Goal: Transaction & Acquisition: Purchase product/service

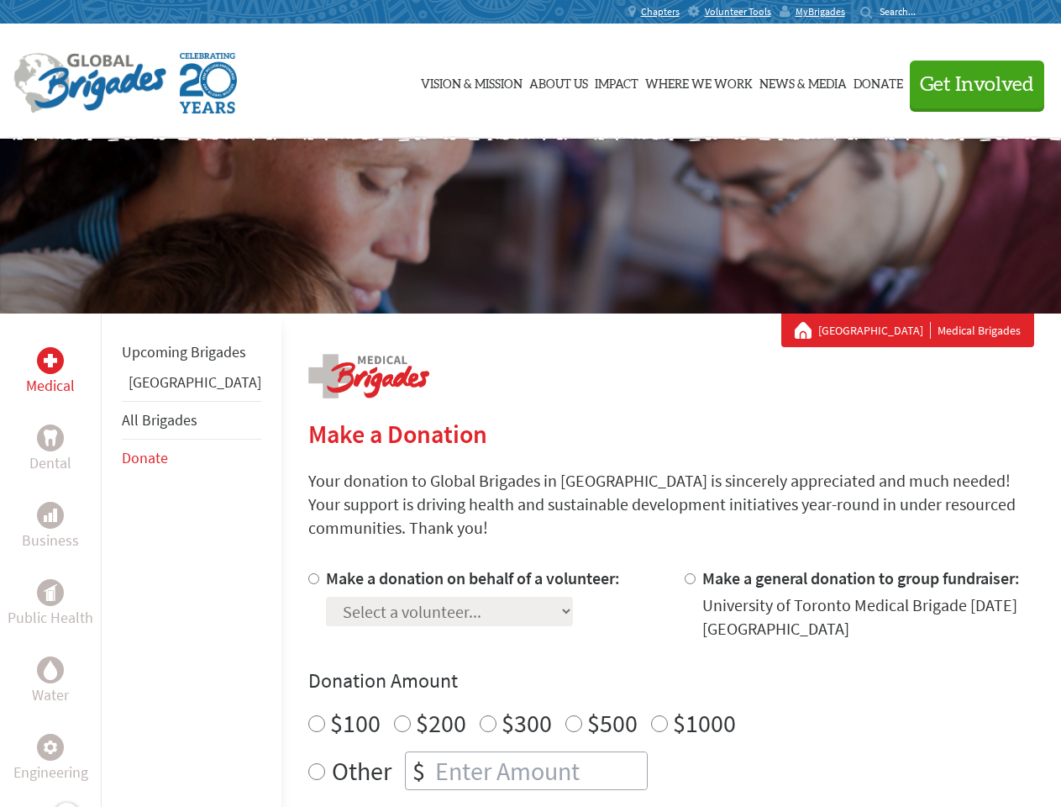
click at [928, 12] on div "Search for:" at bounding box center [893, 11] width 67 height 13
click at [970, 84] on span "Get Involved" at bounding box center [977, 85] width 114 height 20
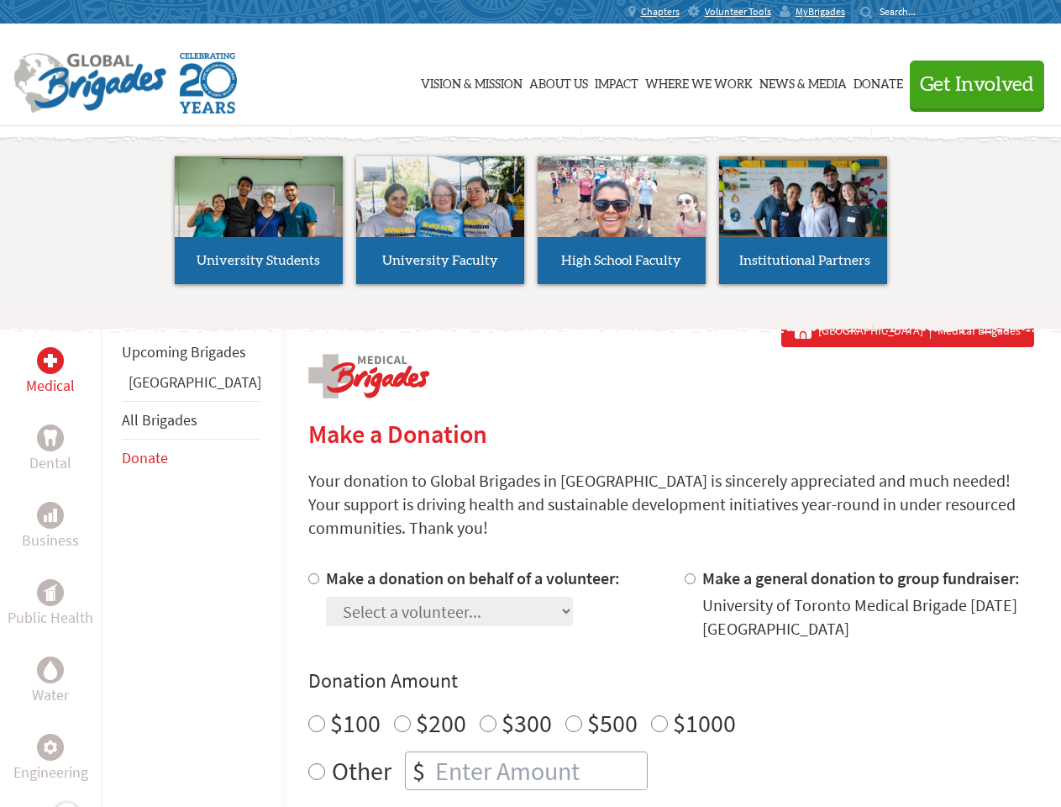
click at [531, 226] on li "High School Faculty" at bounding box center [621, 220] width 181 height 155
click at [111, 560] on div "Upcoming Brigades Greece All Brigades Donate" at bounding box center [191, 716] width 181 height 807
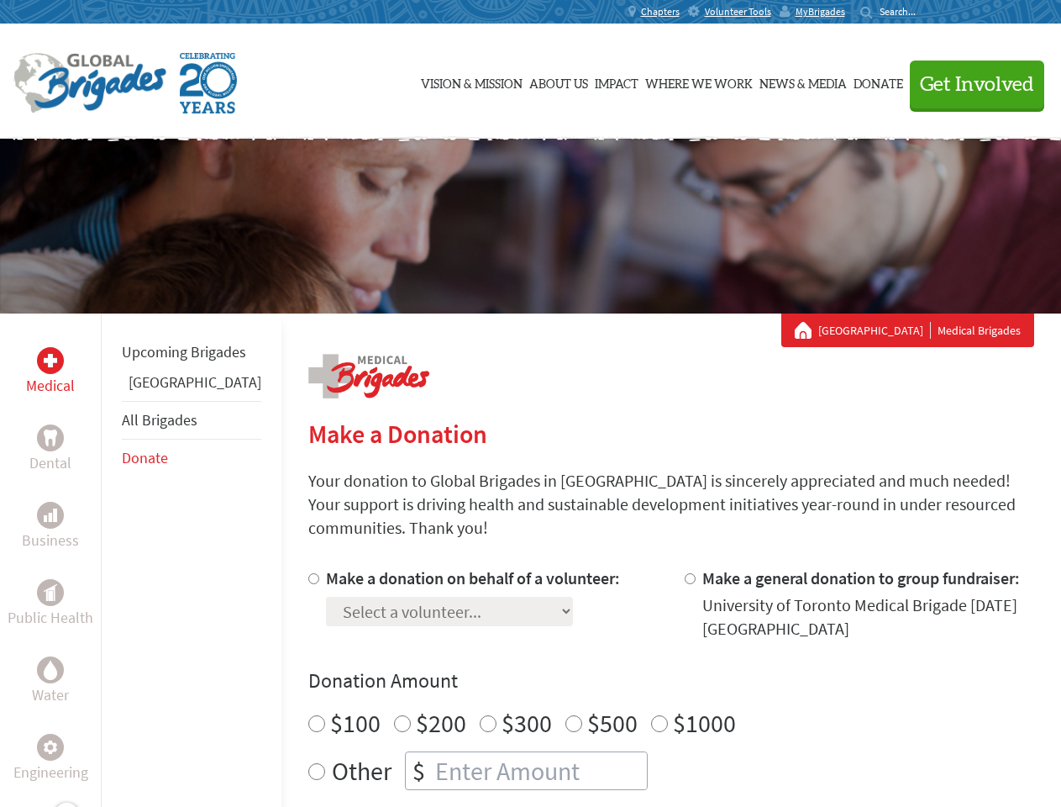
click at [642, 675] on div "Donation Amount $100 $200 $300 $500 $1000 Other $" at bounding box center [671, 728] width 726 height 123
click at [308, 573] on input "Make a donation on behalf of a volunteer:" at bounding box center [313, 578] width 11 height 11
radio input "true"
click at [685, 573] on input "Make a general donation to group fundraiser:" at bounding box center [690, 578] width 11 height 11
radio input "true"
